Goal: Check status: Check status

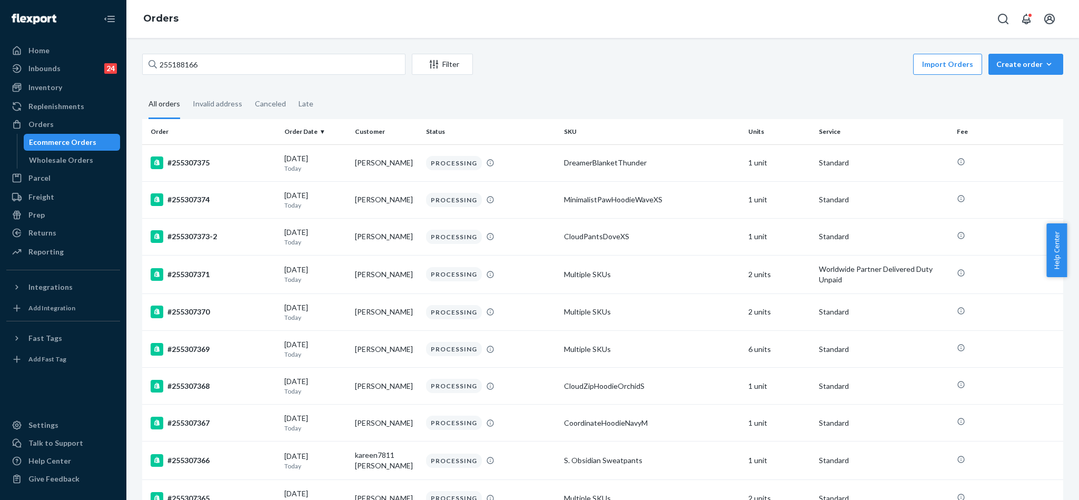
drag, startPoint x: 218, startPoint y: 64, endPoint x: 145, endPoint y: 58, distance: 72.9
click at [147, 58] on input "255188166" at bounding box center [273, 64] width 263 height 21
click at [280, 62] on input "text" at bounding box center [273, 64] width 263 height 21
paste input "255188166"
click at [277, 62] on input "255188166" at bounding box center [273, 64] width 263 height 21
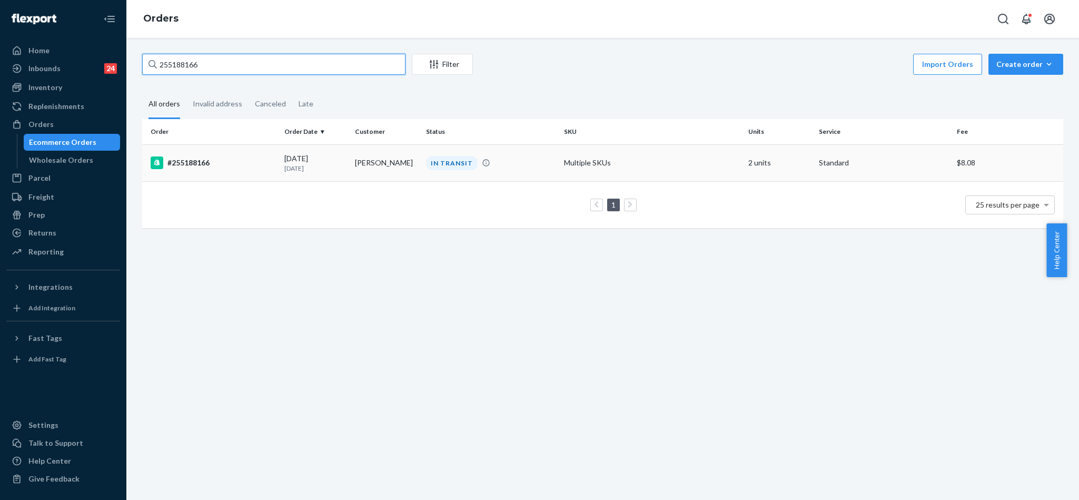
type input "255188166"
click at [201, 165] on div "#255188166" at bounding box center [213, 162] width 125 height 13
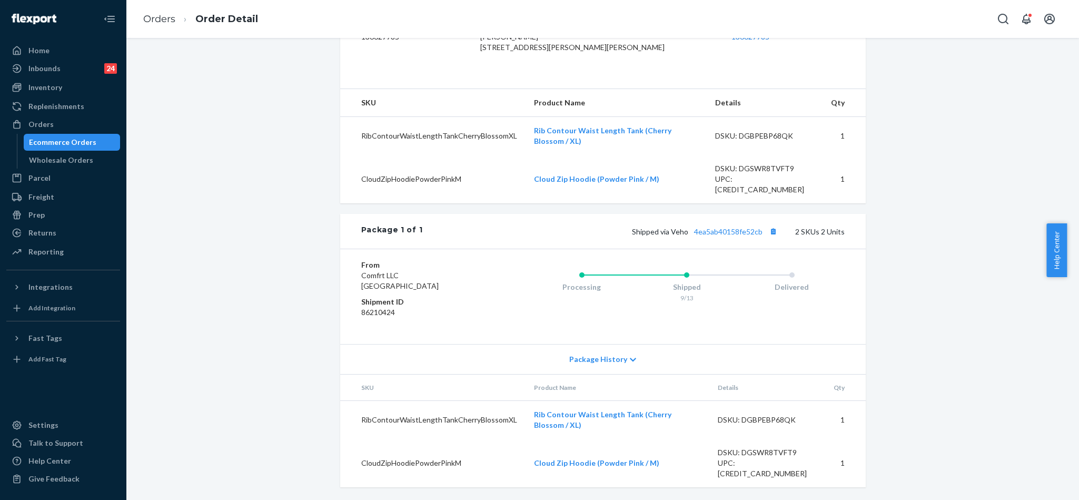
scroll to position [297, 0]
click at [712, 236] on link "4ea5ab40158fe52cb" at bounding box center [728, 231] width 68 height 9
drag, startPoint x: 761, startPoint y: 239, endPoint x: 692, endPoint y: 247, distance: 68.9
click at [692, 238] on div "Shipped via Veho 4ea5ab40158fe52cb 2 SKUs 2 Units" at bounding box center [633, 231] width 422 height 14
copy link "4ea5ab40158fe52cb"
